Goal: Check status

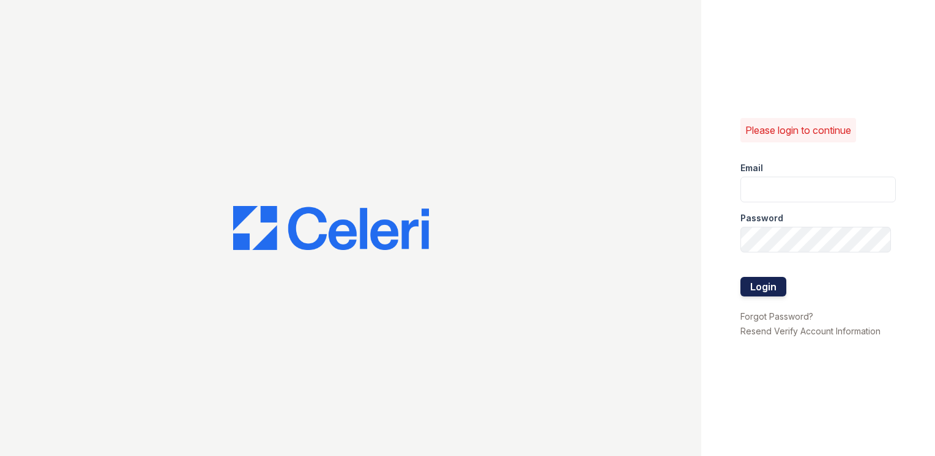
type input "[EMAIL_ADDRESS][DOMAIN_NAME]"
click at [769, 290] on button "Login" at bounding box center [763, 287] width 46 height 20
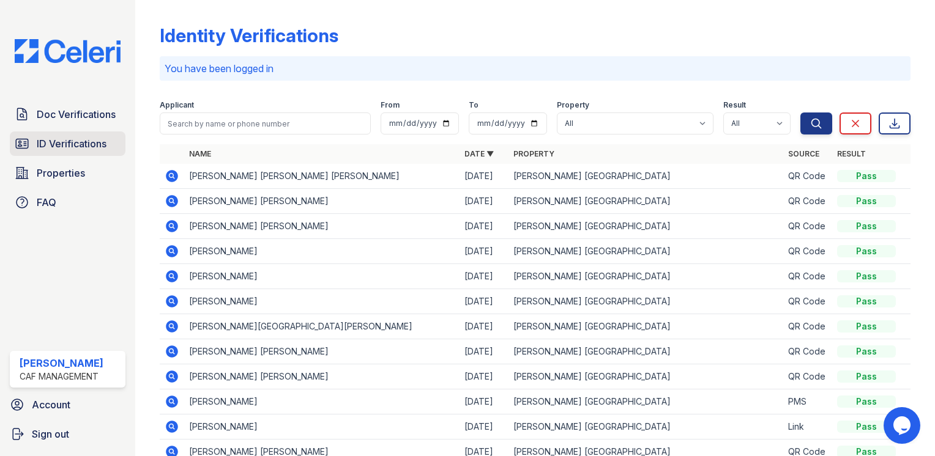
click at [62, 147] on span "ID Verifications" at bounding box center [72, 143] width 70 height 15
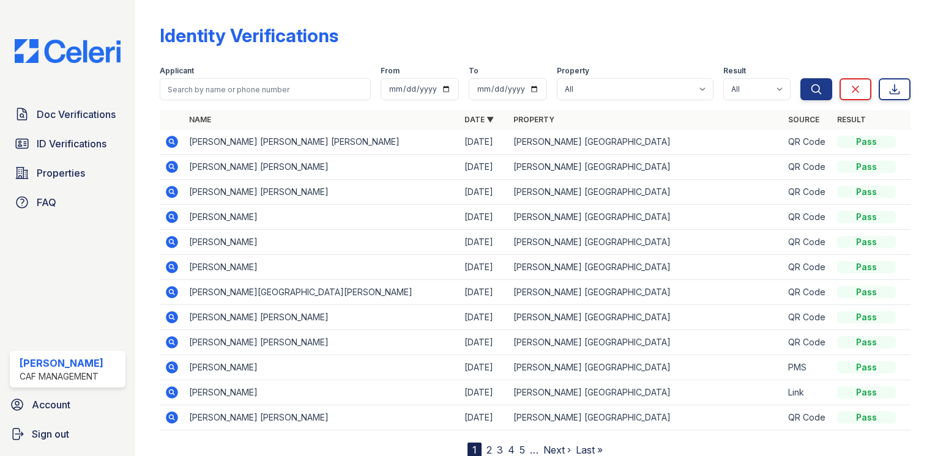
drag, startPoint x: 261, startPoint y: 252, endPoint x: 275, endPoint y: 253, distance: 14.7
click at [263, 252] on td "VALERIE VELA" at bounding box center [321, 242] width 275 height 25
